Goal: Task Accomplishment & Management: Complete application form

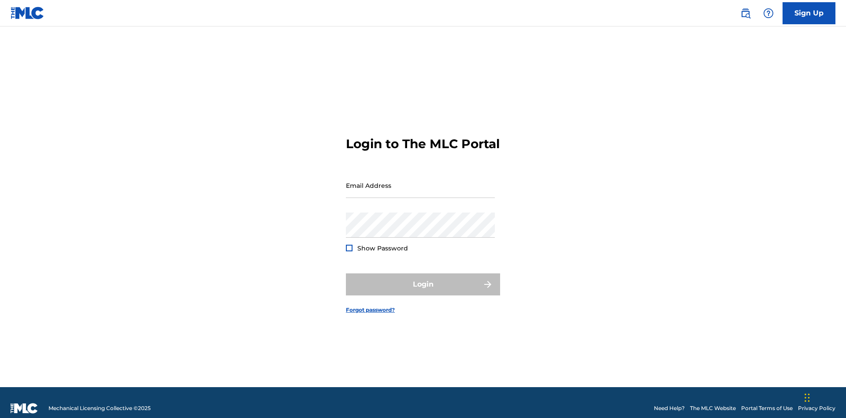
scroll to position [11, 0]
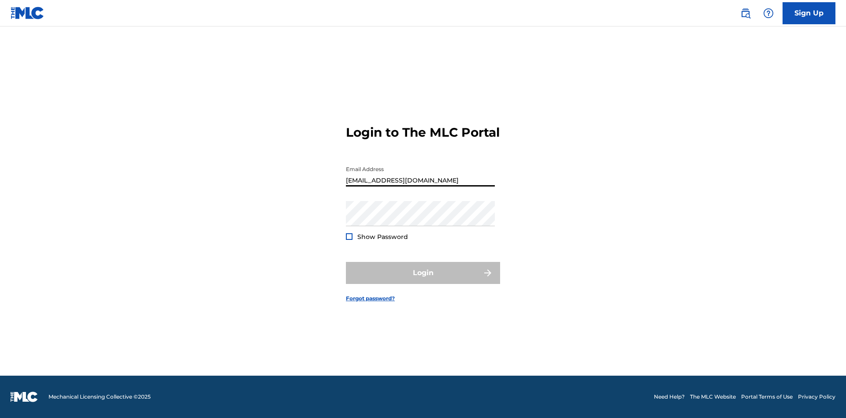
type input "[EMAIL_ADDRESS][DOMAIN_NAME]"
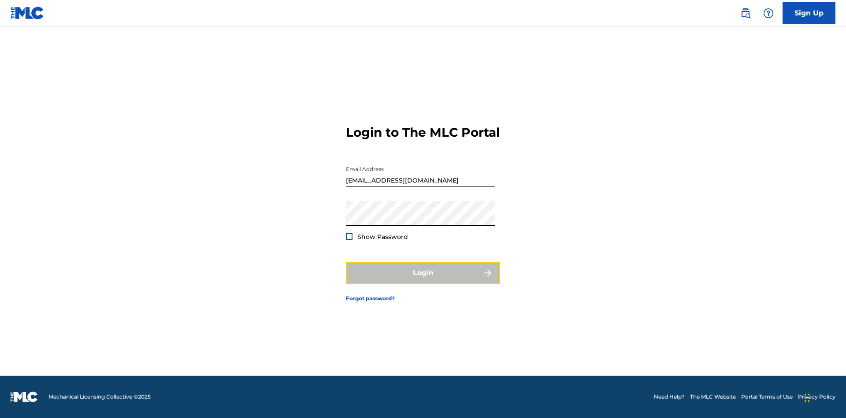
click at [423, 280] on button "Login" at bounding box center [423, 273] width 154 height 22
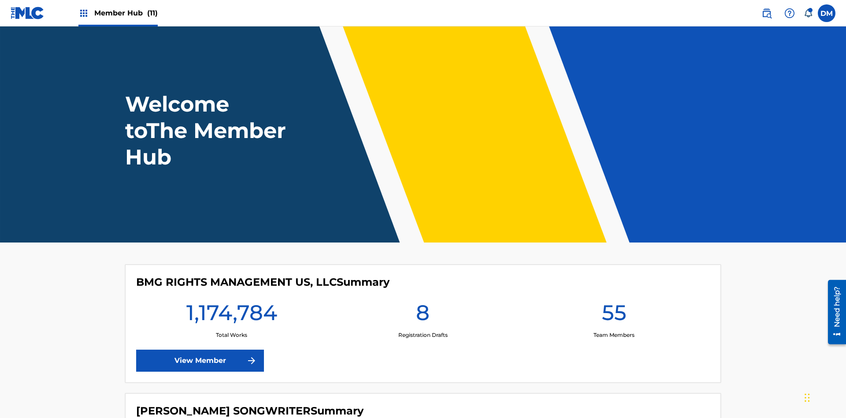
scroll to position [38, 0]
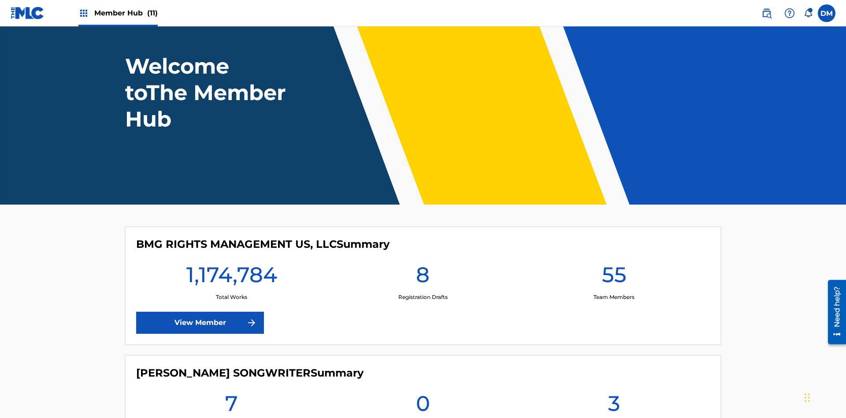
click at [126, 13] on span "Member Hub (11)" at bounding box center [125, 13] width 63 height 10
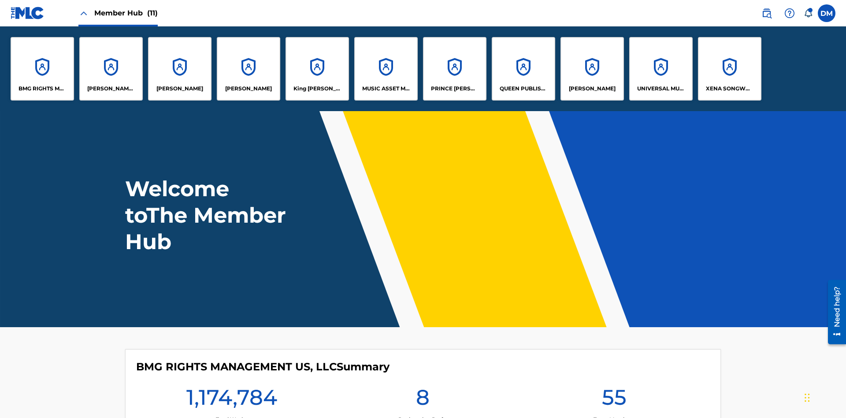
scroll to position [32, 0]
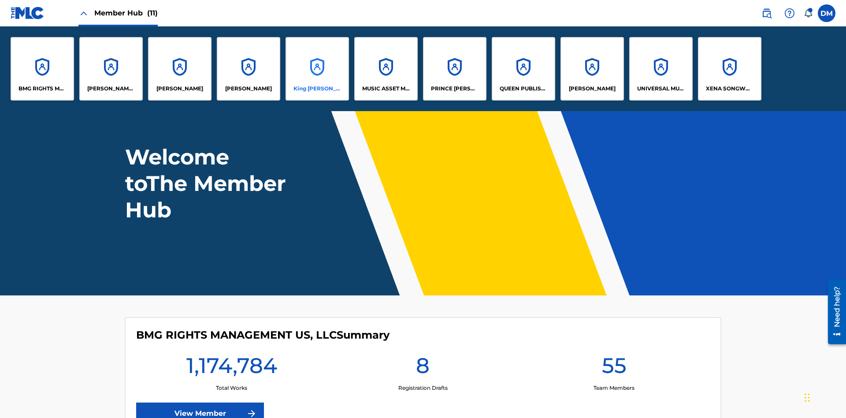
click at [317, 89] on p "King McTesterson" at bounding box center [317, 89] width 48 height 8
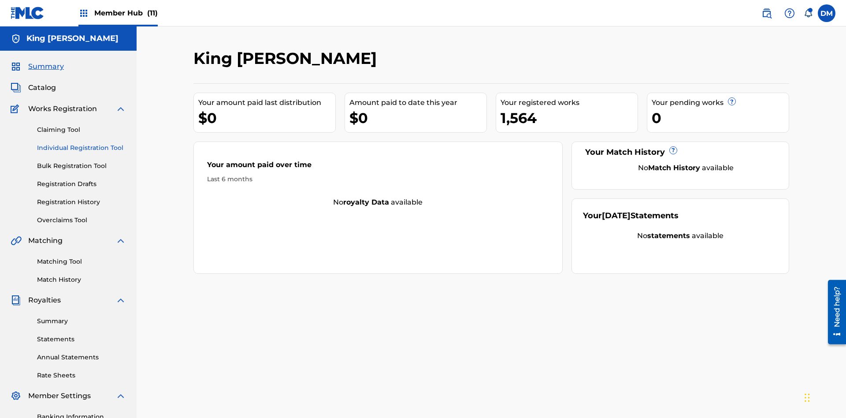
click at [81, 143] on link "Individual Registration Tool" at bounding box center [81, 147] width 89 height 9
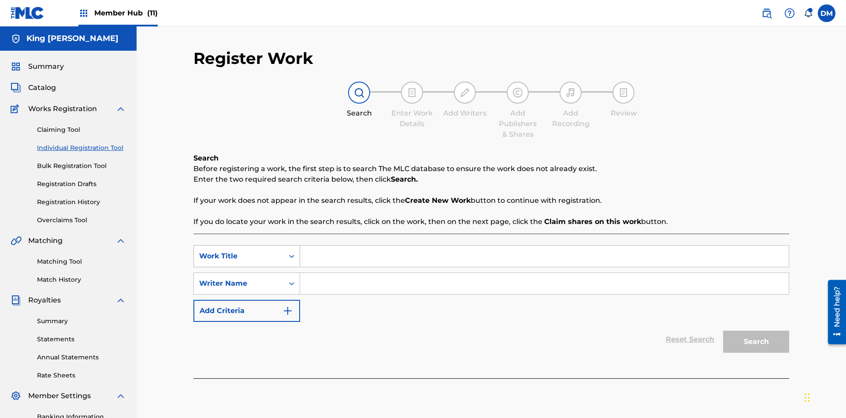
click at [239, 251] on div "Work Title" at bounding box center [238, 256] width 79 height 11
click at [239, 278] on div "Writer Name" at bounding box center [238, 283] width 79 height 11
click at [544, 245] on input "Search Form" at bounding box center [544, 255] width 488 height 21
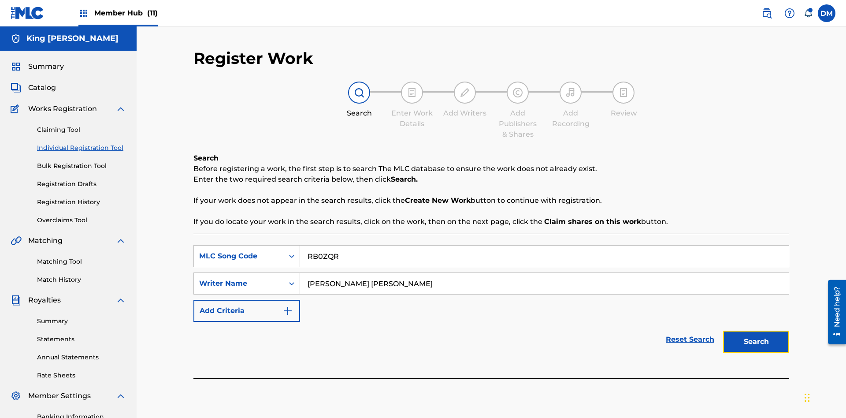
click at [756, 330] on button "Search" at bounding box center [756, 341] width 66 height 22
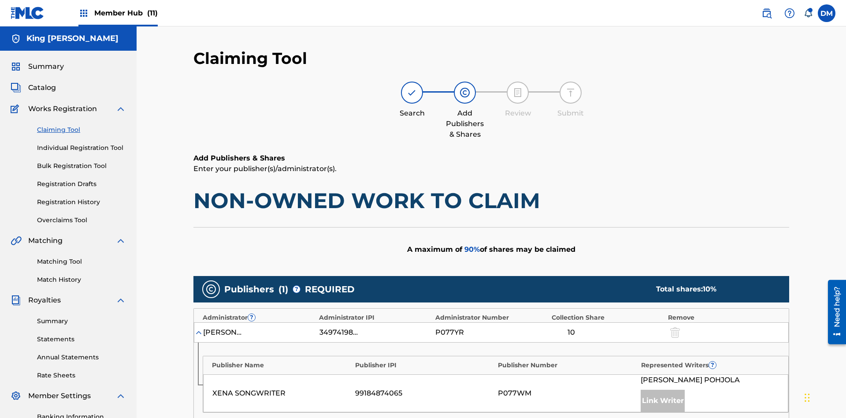
scroll to position [221, 0]
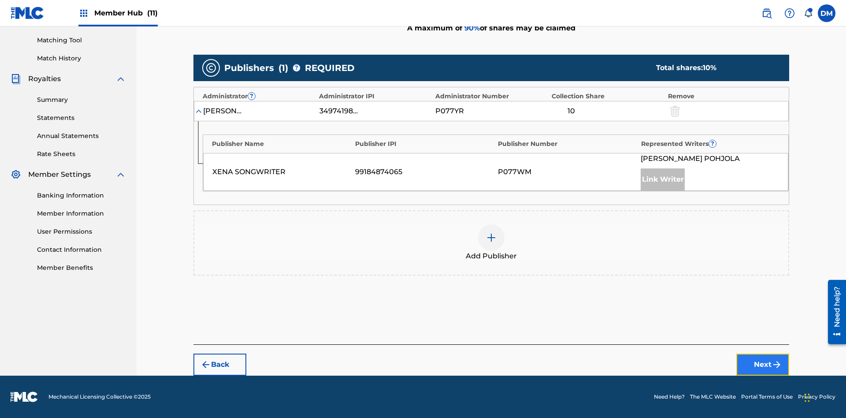
click at [762, 364] on button "Next" at bounding box center [762, 364] width 53 height 22
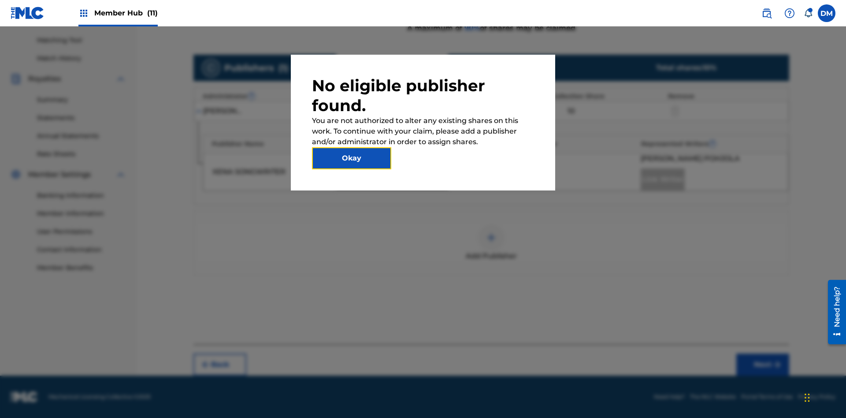
click at [351, 158] on button "Okay" at bounding box center [351, 158] width 79 height 22
click at [491, 237] on img at bounding box center [491, 237] width 11 height 11
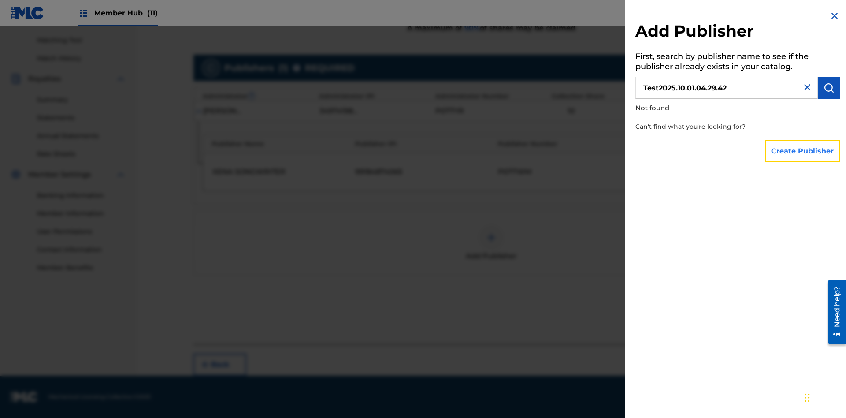
click at [803, 151] on button "Create Publisher" at bounding box center [802, 151] width 75 height 22
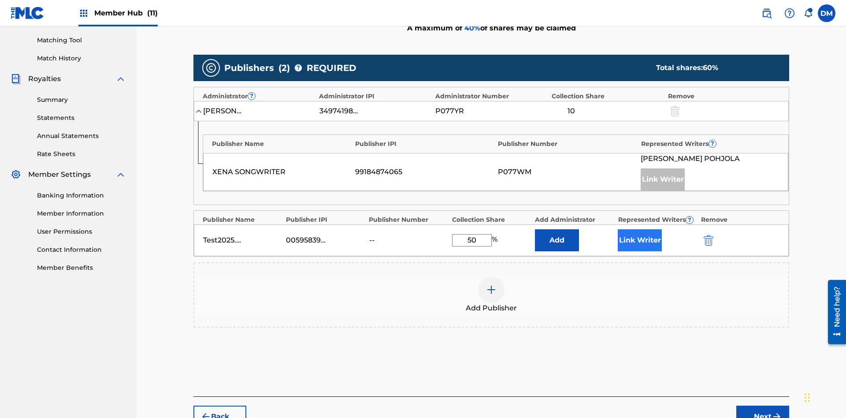
type input "50"
click at [640, 229] on button "Link Writer" at bounding box center [640, 240] width 44 height 22
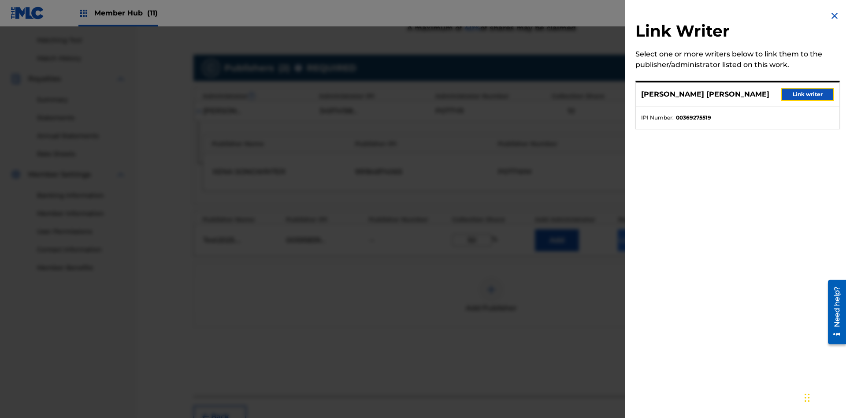
click at [807, 94] on button "Link writer" at bounding box center [807, 94] width 53 height 13
click at [640, 229] on button "Link Writer" at bounding box center [640, 240] width 44 height 22
click at [557, 229] on button "Add" at bounding box center [557, 240] width 44 height 22
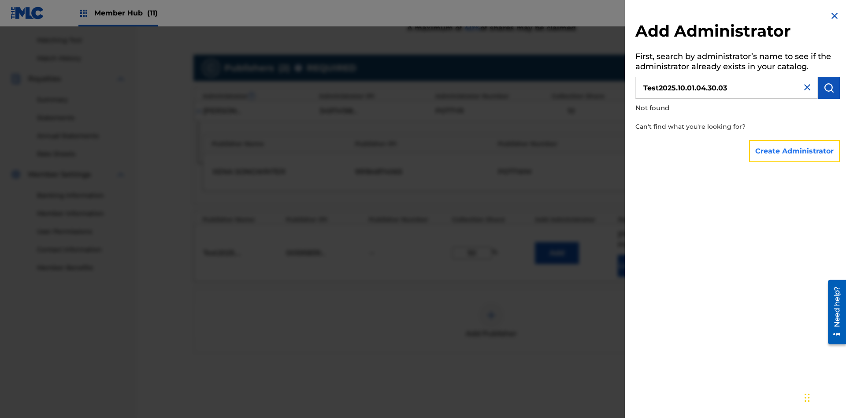
click at [795, 151] on button "Create Administrator" at bounding box center [794, 151] width 91 height 22
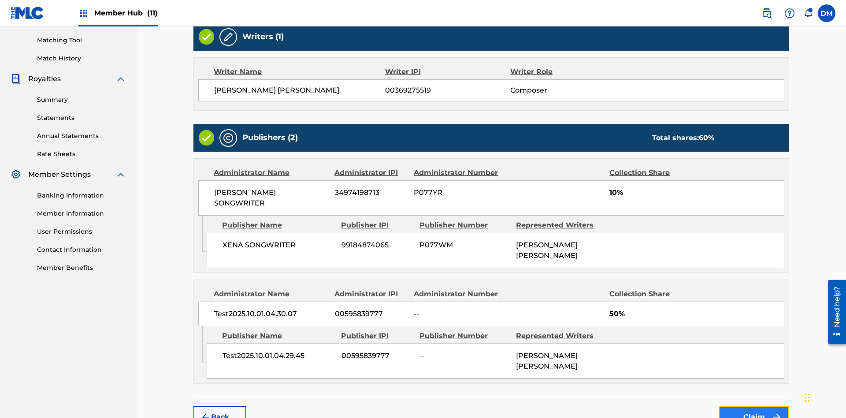
click at [754, 406] on button "Claim" at bounding box center [753, 417] width 70 height 22
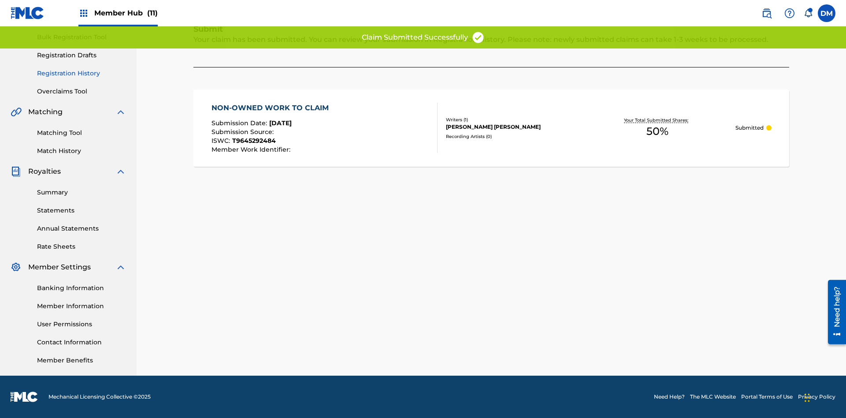
click at [81, 73] on link "Registration History" at bounding box center [81, 73] width 89 height 9
